Goal: Task Accomplishment & Management: Manage account settings

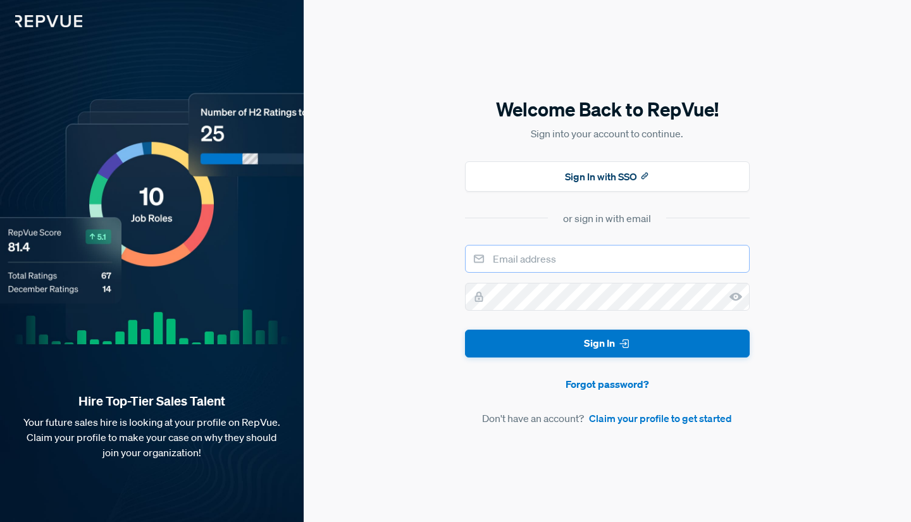
click at [666, 253] on input "email" at bounding box center [607, 259] width 285 height 28
type input "[EMAIL_ADDRESS][DOMAIN_NAME]"
click at [617, 340] on button "Sign In" at bounding box center [607, 344] width 285 height 28
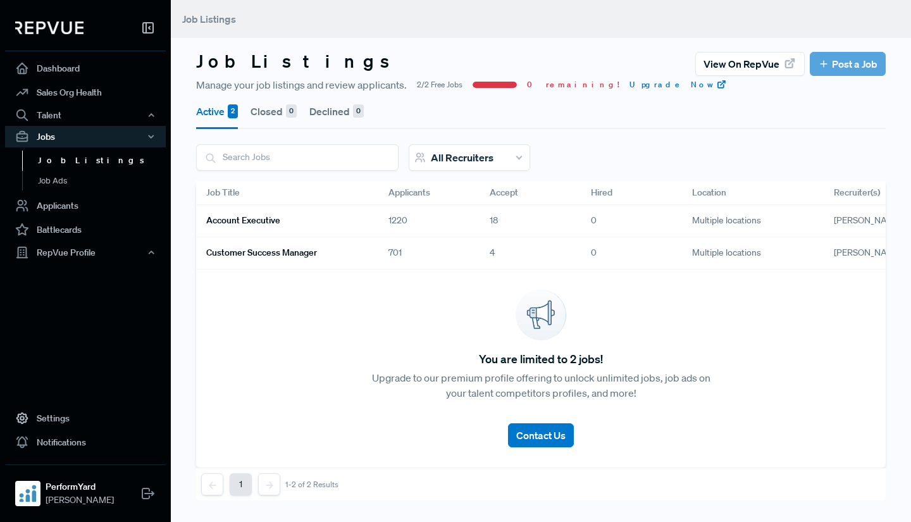
click at [304, 215] on link "Account Executive" at bounding box center [282, 221] width 152 height 22
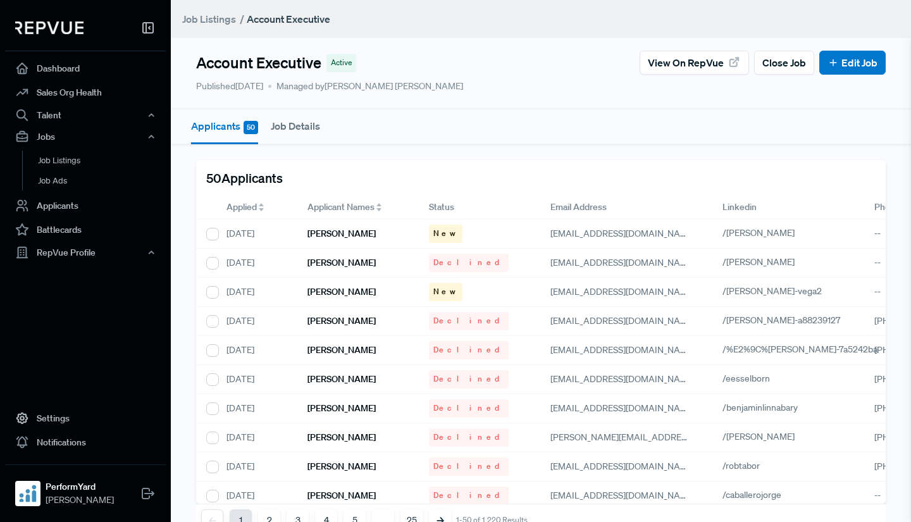
click at [227, 206] on span "Applied" at bounding box center [242, 207] width 30 height 13
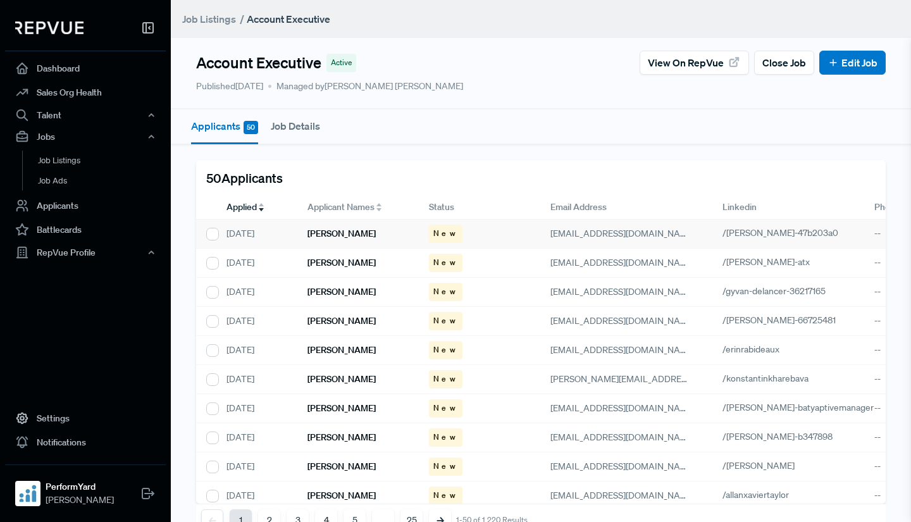
click at [346, 232] on h6 "[PERSON_NAME]" at bounding box center [342, 233] width 68 height 11
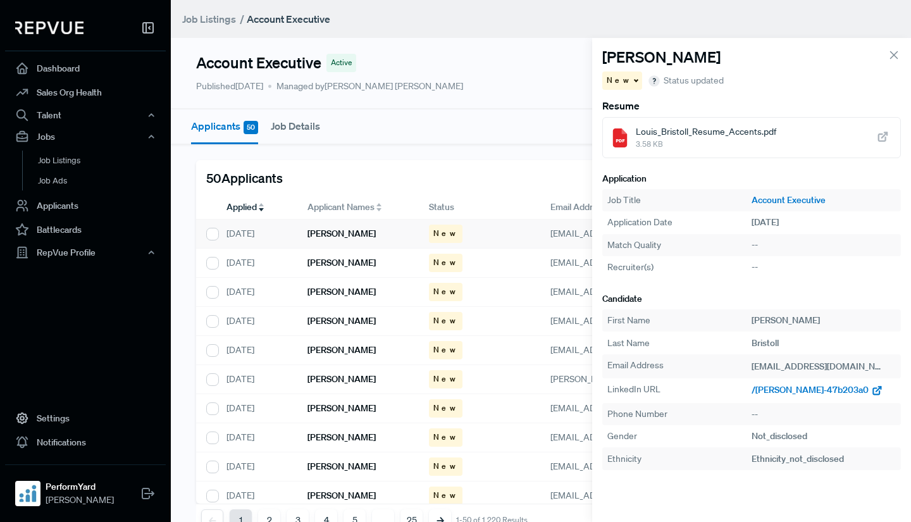
click at [782, 390] on span "/[PERSON_NAME]-47b203a0" at bounding box center [810, 389] width 117 height 11
click at [349, 266] on h6 "[PERSON_NAME]" at bounding box center [342, 263] width 68 height 11
click at [772, 391] on span "/[PERSON_NAME]-atx" at bounding box center [795, 389] width 87 height 11
click at [344, 292] on h6 "[PERSON_NAME]" at bounding box center [342, 292] width 68 height 11
click at [790, 387] on span "/gyvan-delancer-36217165" at bounding box center [804, 389] width 105 height 11
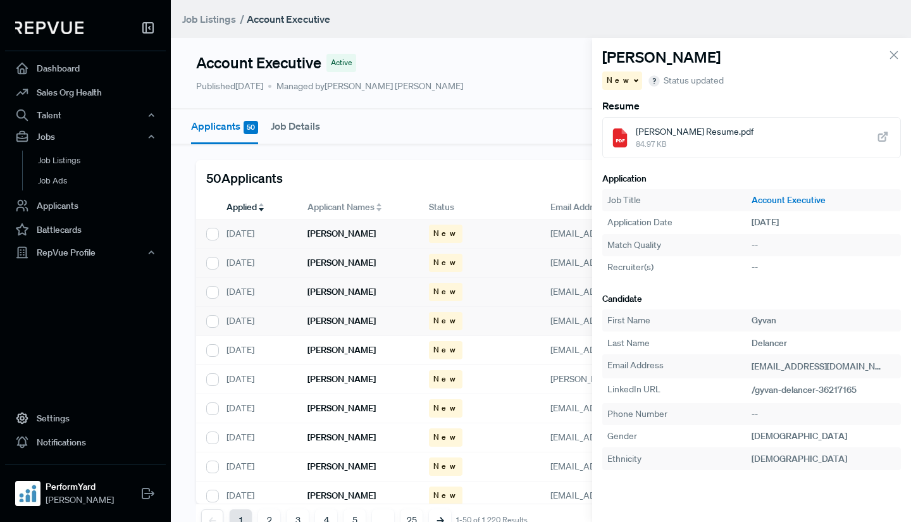
drag, startPoint x: 351, startPoint y: 317, endPoint x: 495, endPoint y: 329, distance: 144.2
click at [351, 317] on h6 "[PERSON_NAME]" at bounding box center [342, 321] width 68 height 11
click at [764, 392] on span "/[PERSON_NAME]-66725481" at bounding box center [809, 389] width 115 height 11
click at [377, 352] on div "[PERSON_NAME]" at bounding box center [358, 350] width 122 height 29
click at [768, 394] on span "/erinrabideaux" at bounding box center [780, 389] width 57 height 11
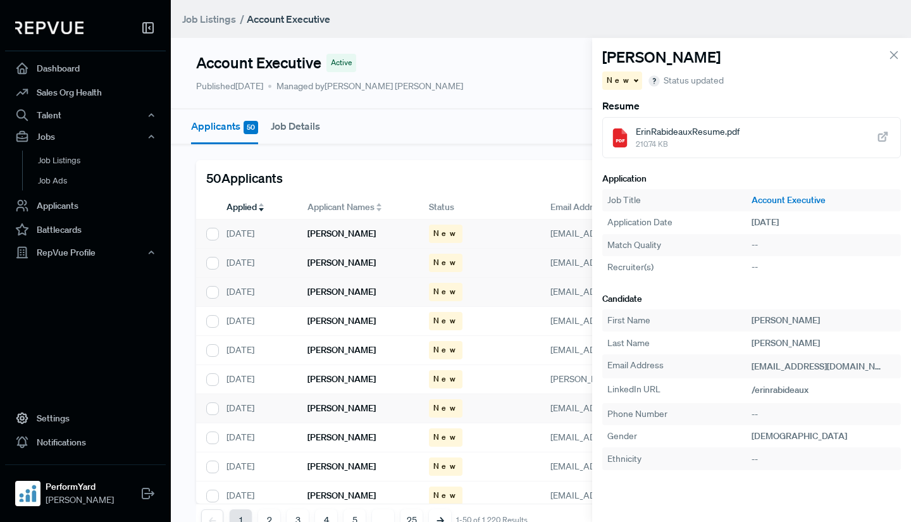
click at [366, 381] on h6 "[PERSON_NAME]" at bounding box center [342, 379] width 68 height 11
click at [766, 392] on span "/konstantinkharebava" at bounding box center [795, 389] width 87 height 11
click at [378, 415] on div "[PERSON_NAME]" at bounding box center [358, 408] width 122 height 29
click at [794, 392] on span "/[PERSON_NAME]-batyaptivemanager" at bounding box center [827, 389] width 151 height 11
